Goal: Information Seeking & Learning: Learn about a topic

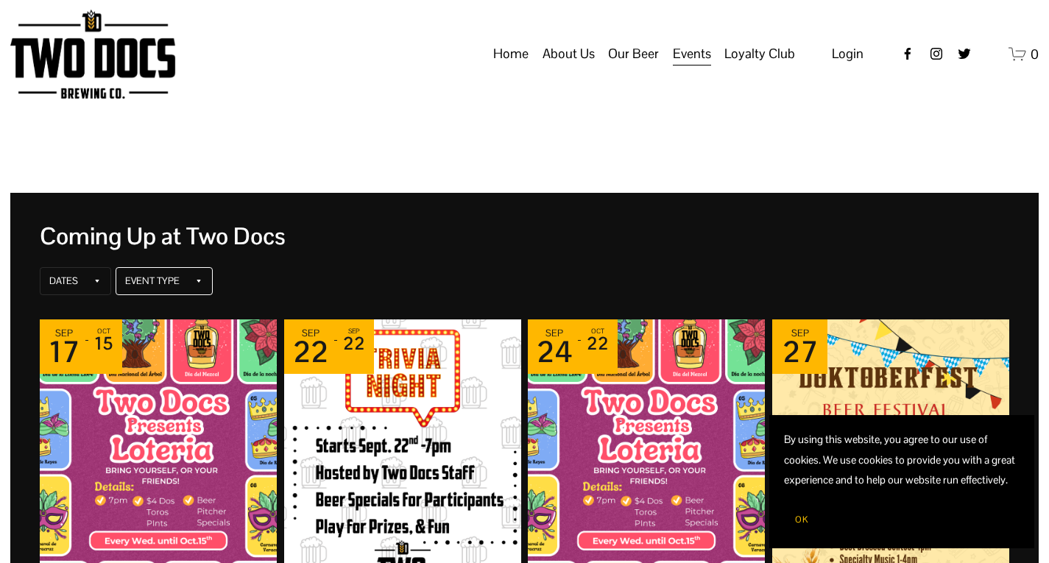
click at [199, 280] on icon at bounding box center [198, 281] width 9 height 9
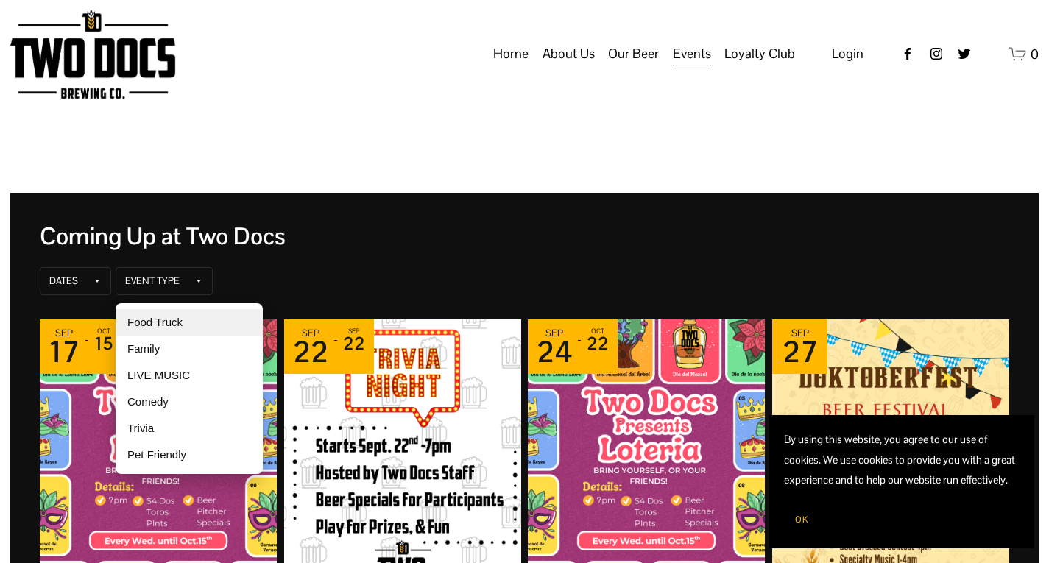
click at [163, 322] on div "Food Truck" at bounding box center [189, 322] width 147 height 26
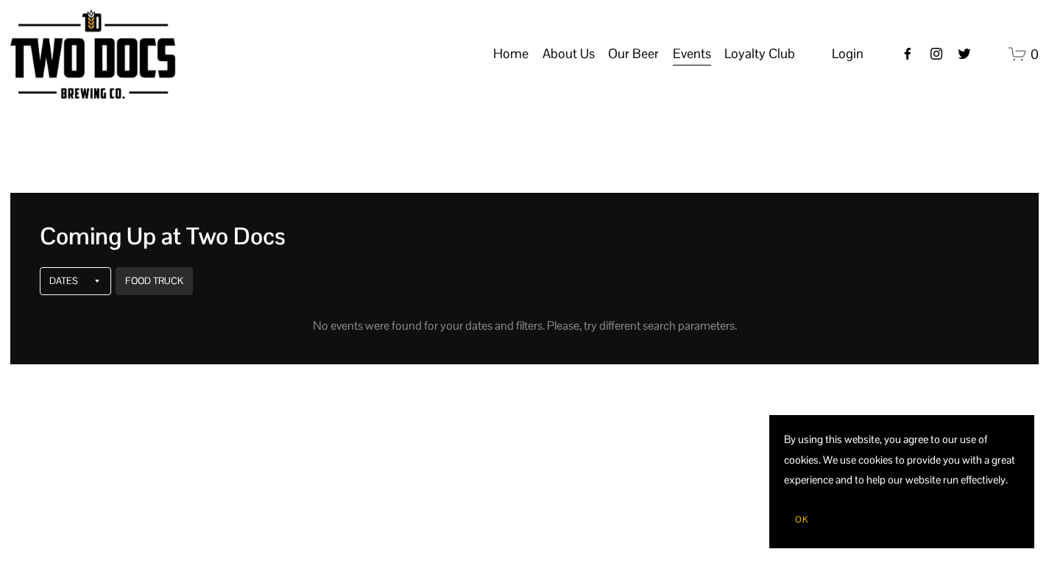
click at [101, 283] on icon at bounding box center [97, 281] width 9 height 9
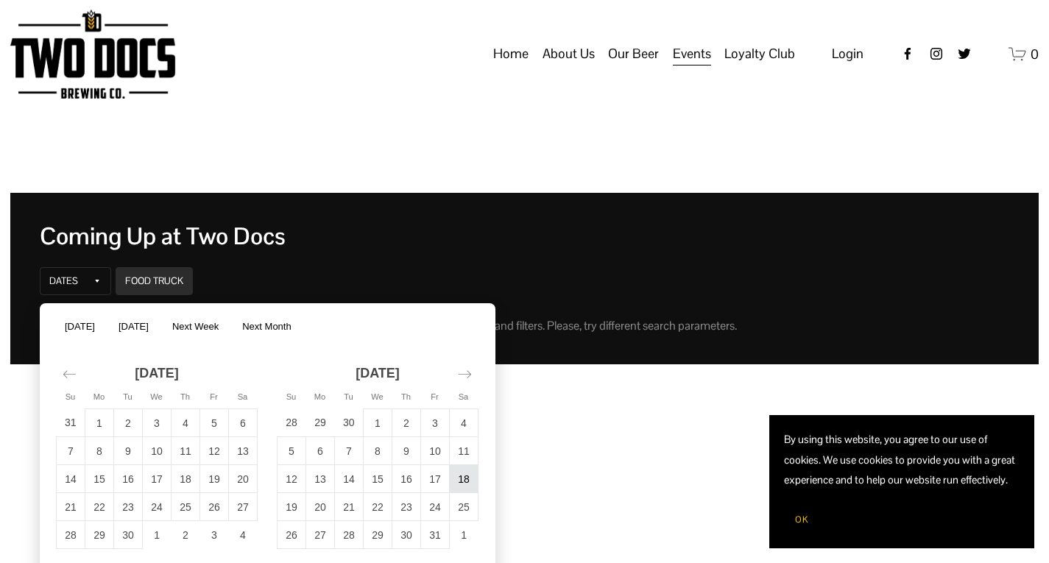
click at [463, 477] on td "18" at bounding box center [464, 479] width 29 height 28
click at [547, 452] on div "Coming Up at Two Docs Dates Food Truck Venue No events were found for your date…" at bounding box center [524, 475] width 1028 height 565
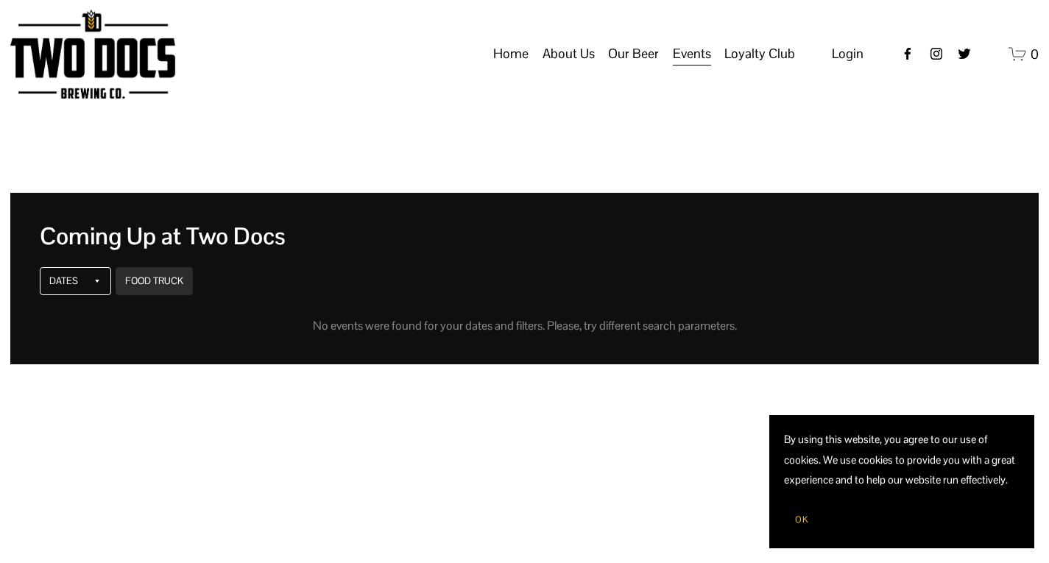
click at [102, 278] on icon at bounding box center [97, 281] width 9 height 9
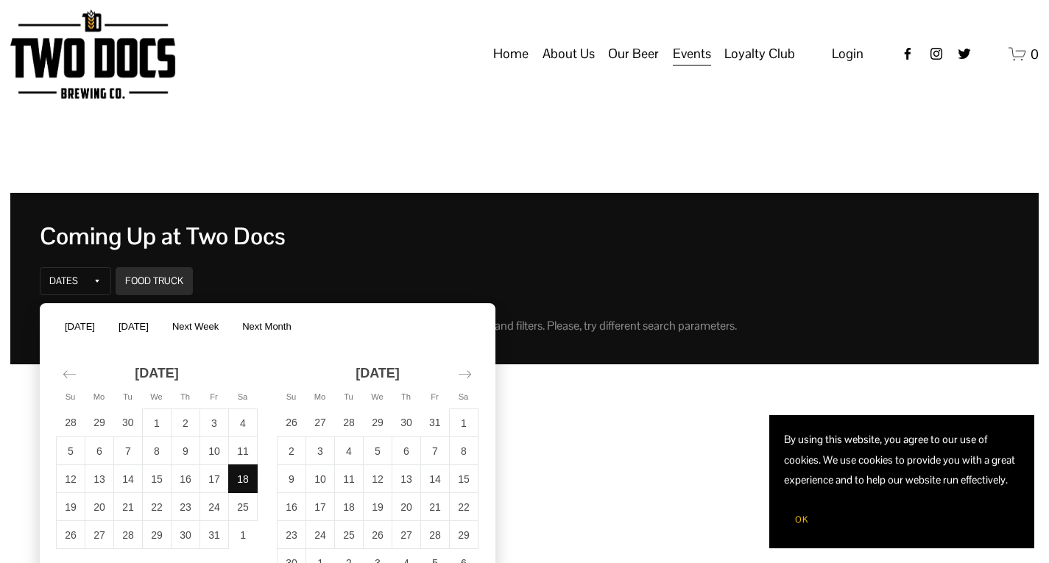
drag, startPoint x: 262, startPoint y: 473, endPoint x: 252, endPoint y: 475, distance: 9.7
click at [260, 473] on div "[DATE] 28 29 30 1 2 3 4 5 6 7 8 9 10 11 12 13 14 15 16 17 18 19 20 21 22 23 24 …" at bounding box center [156, 449] width 221 height 199
click at [252, 475] on td "18" at bounding box center [243, 479] width 29 height 28
click at [626, 386] on p at bounding box center [524, 390] width 1028 height 25
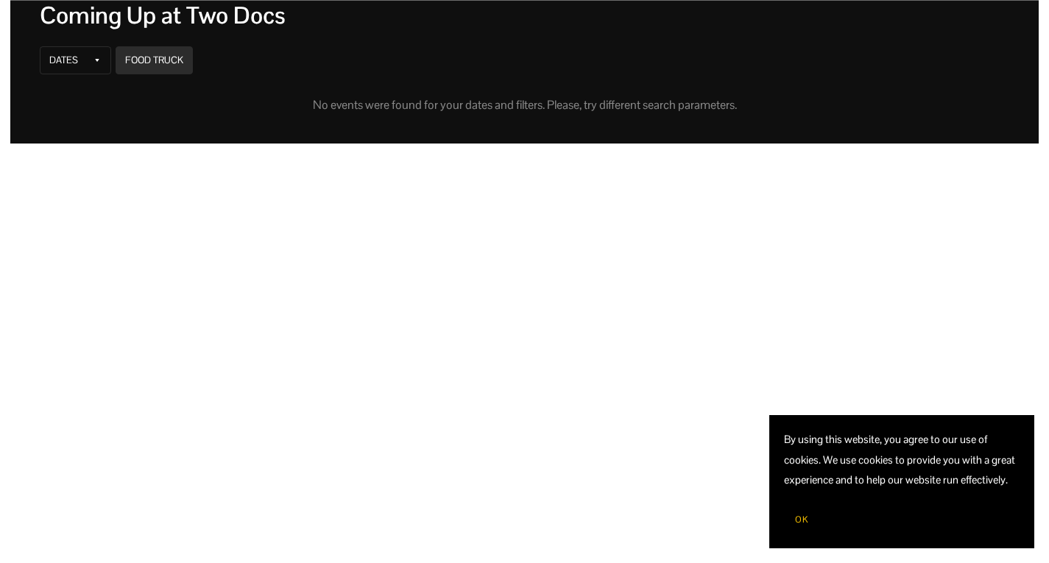
scroll to position [571, 0]
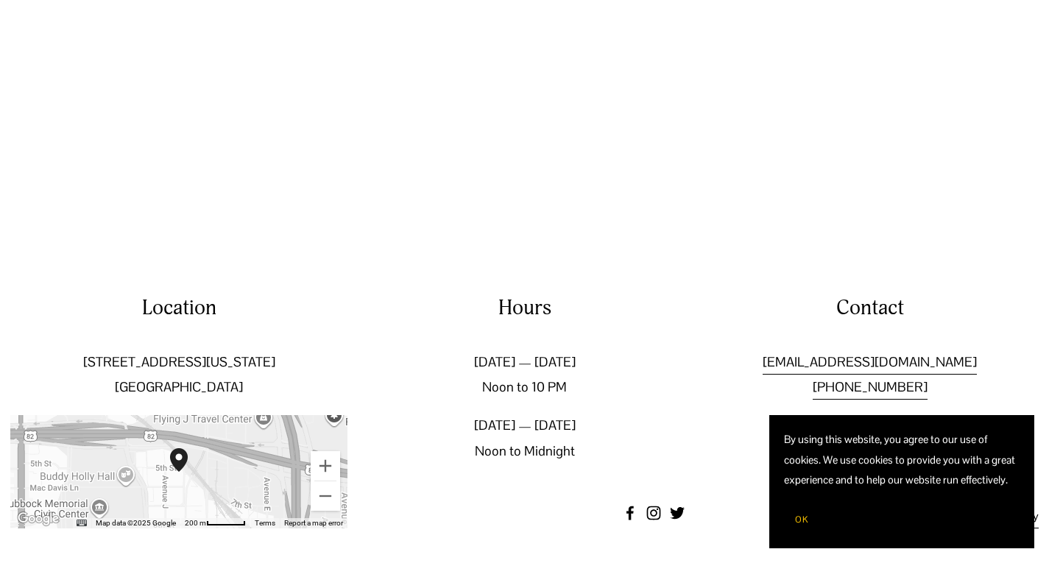
click at [805, 516] on span "OK" at bounding box center [801, 520] width 13 height 12
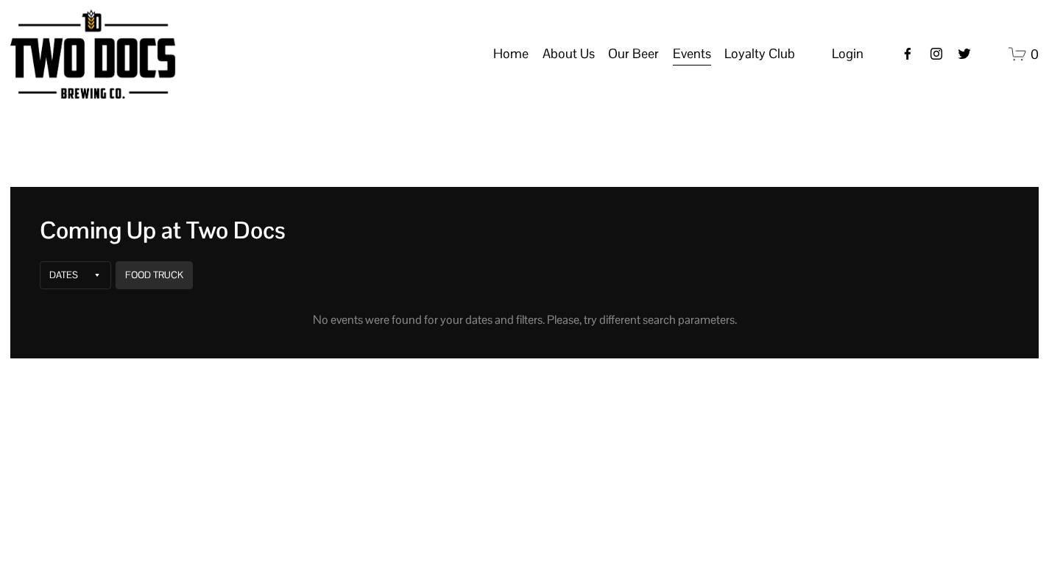
scroll to position [0, 0]
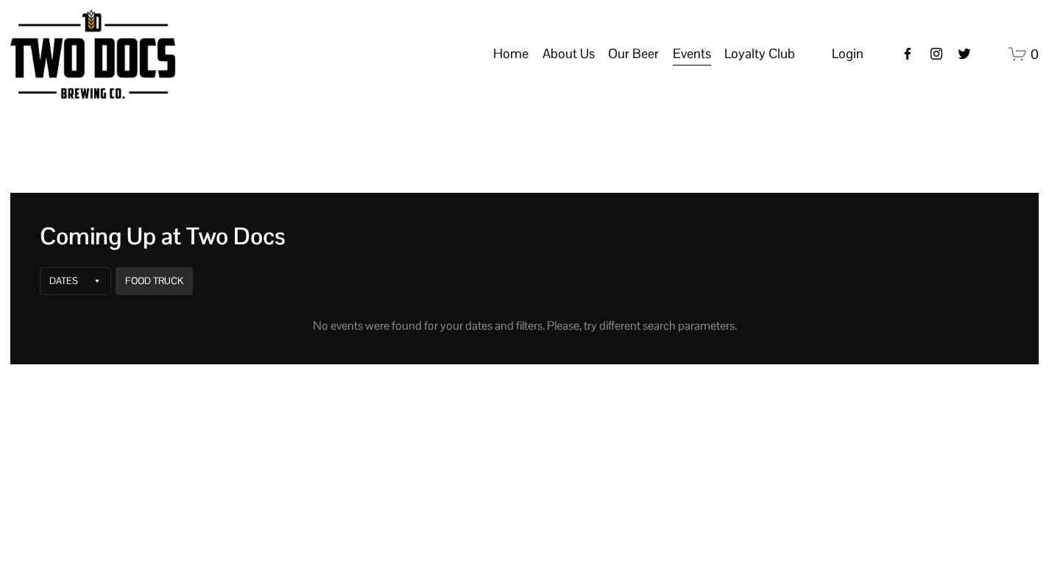
click at [0, 0] on span "Private Events" at bounding box center [0, 0] width 0 height 0
